Goal: Task Accomplishment & Management: Manage account settings

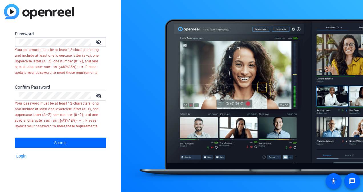
drag, startPoint x: -1, startPoint y: 43, endPoint x: 11, endPoint y: 33, distance: 15.8
click at [11, 33] on div "Password visibility_off Your password must be at least 12 characters long and i…" at bounding box center [60, 96] width 121 height 192
click at [13, 42] on div "Password visibility_off Your password must be at least 12 characters long and i…" at bounding box center [60, 96] width 121 height 192
click at [43, 100] on div at bounding box center [55, 96] width 72 height 10
click at [13, 41] on div "Password visibility_off Your password must be at least 12 characters long and i…" at bounding box center [60, 96] width 121 height 192
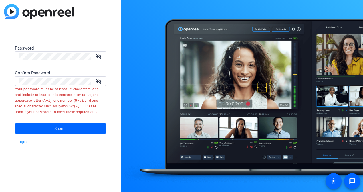
click at [0, 82] on html "Accessibility Screen-Reader Guide, Feedback, and Issue Reporting | New window P…" at bounding box center [181, 96] width 363 height 192
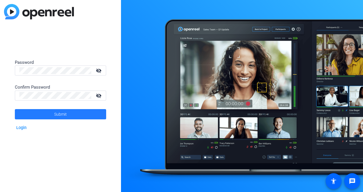
click at [48, 113] on span at bounding box center [60, 115] width 91 height 14
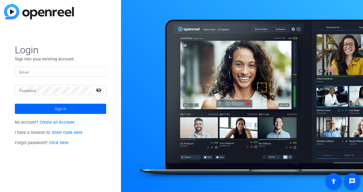
type input "kwoehrmann"
